Goal: Find specific page/section: Find specific page/section

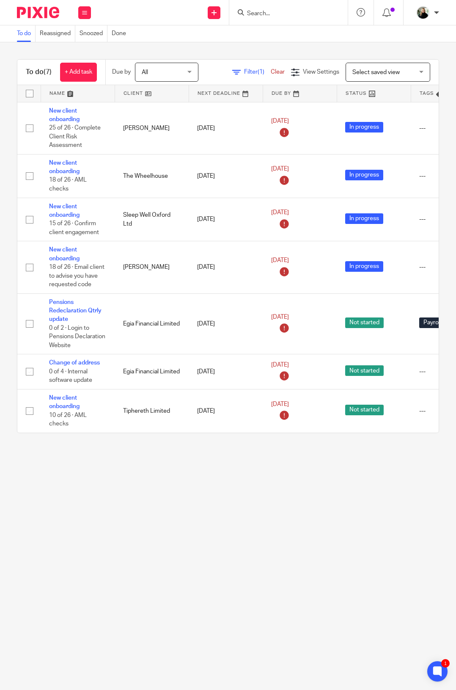
click at [246, 15] on input "Search" at bounding box center [284, 14] width 76 height 8
type input "cyte"
click at [245, 36] on link at bounding box center [316, 36] width 143 height 19
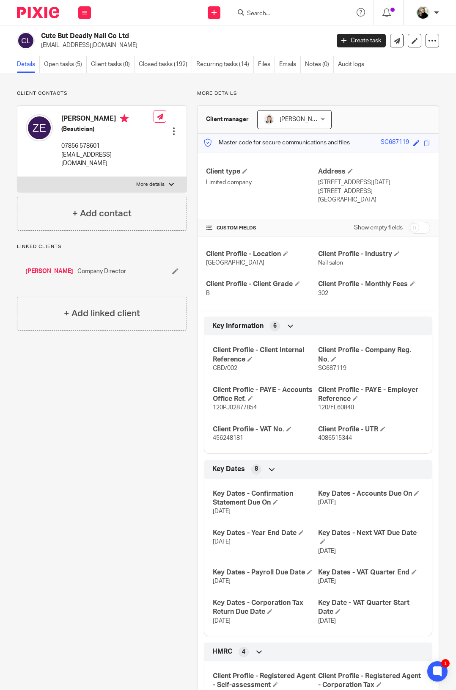
click at [246, 10] on form at bounding box center [291, 12] width 90 height 11
click at [246, 14] on input "Search" at bounding box center [284, 14] width 76 height 8
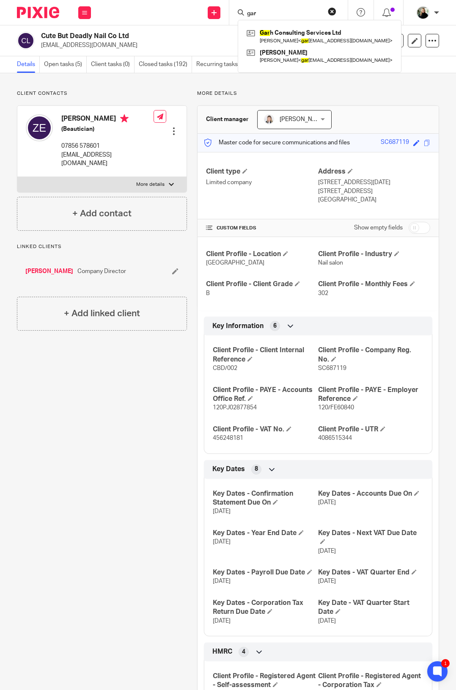
type input "gar"
click at [246, 16] on input "gar" at bounding box center [284, 14] width 76 height 8
drag, startPoint x: 217, startPoint y: 16, endPoint x: 166, endPoint y: 21, distance: 50.6
click at [166, 21] on div "Send new email Create task Add client Request signature gar Gar h Consulting Se…" at bounding box center [277, 12] width 357 height 25
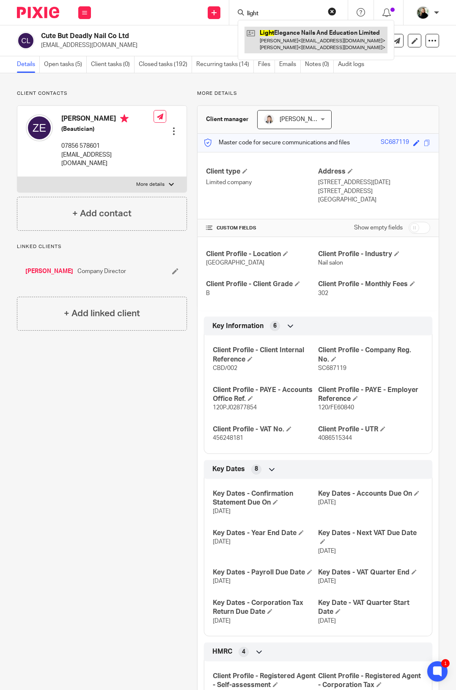
type input "light"
click at [245, 30] on link at bounding box center [316, 40] width 143 height 26
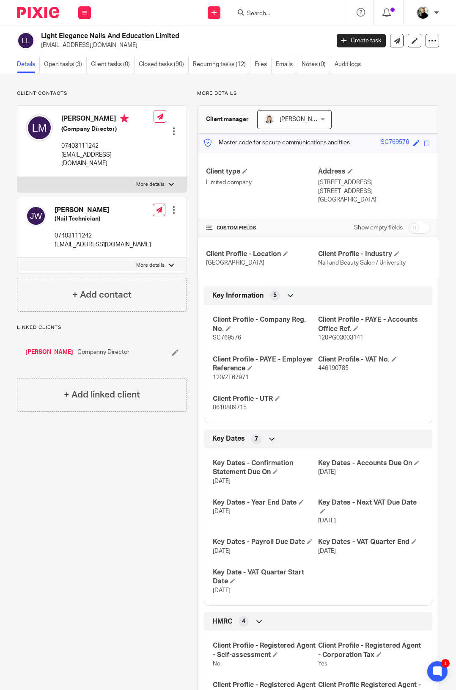
click at [246, 8] on form at bounding box center [291, 12] width 90 height 11
click at [229, 18] on div at bounding box center [288, 12] width 118 height 25
click at [246, 14] on input "Search" at bounding box center [284, 14] width 76 height 8
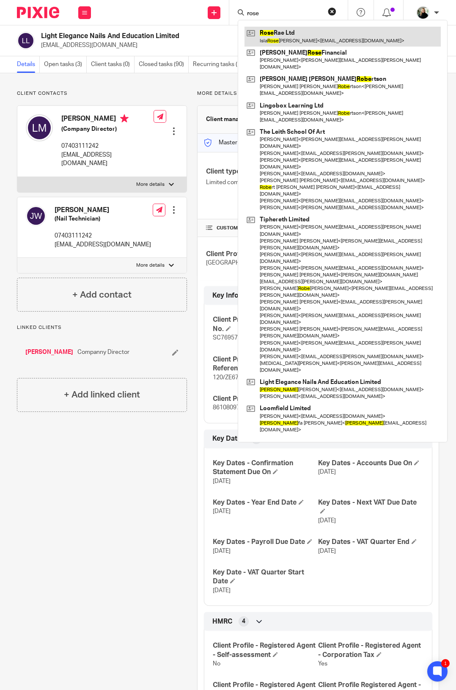
type input "rose"
click at [245, 33] on link at bounding box center [343, 36] width 196 height 19
